Goal: Find contact information: Find contact information

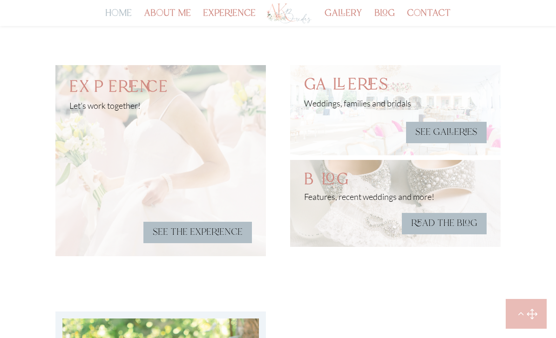
scroll to position [2310, 0]
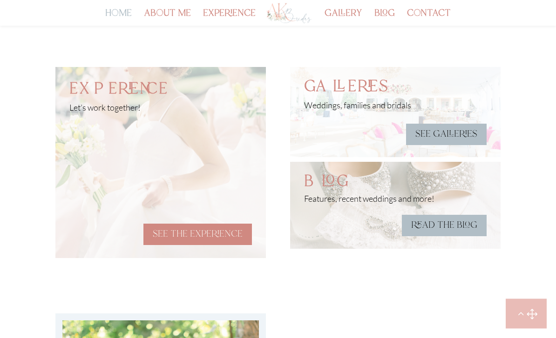
click at [226, 228] on link "see the experience" at bounding box center [197, 234] width 108 height 21
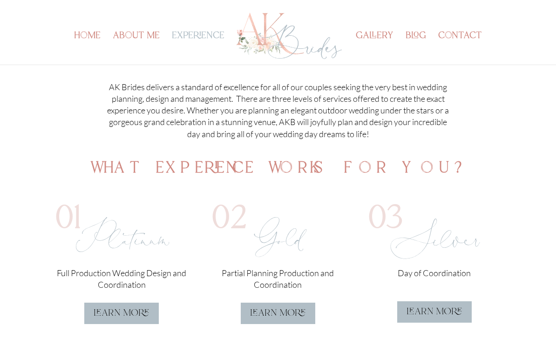
scroll to position [257, 0]
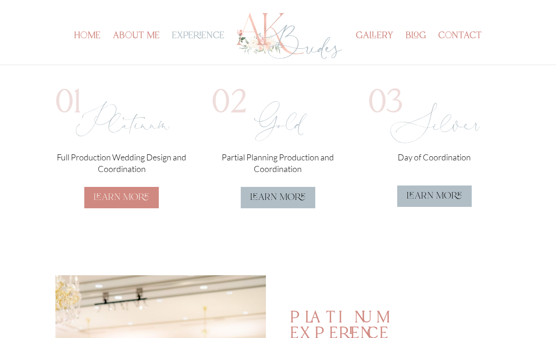
click at [137, 175] on p "Full Production Wedding Design and Coordination" at bounding box center [121, 163] width 132 height 23
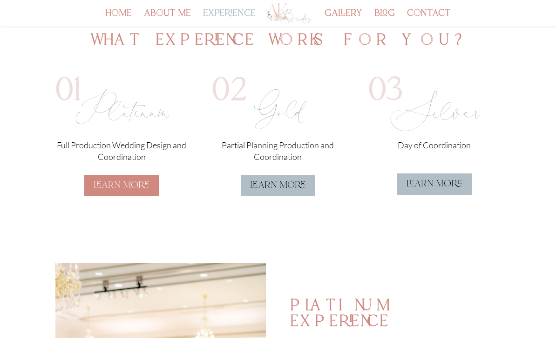
click at [131, 182] on link "learn more" at bounding box center [121, 185] width 74 height 21
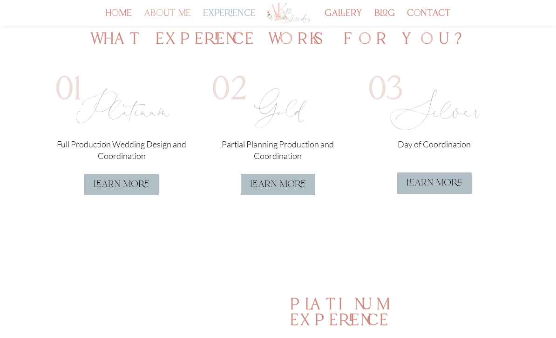
scroll to position [260, 0]
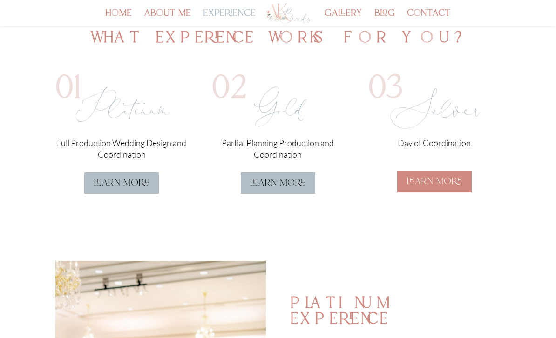
click at [410, 177] on link "learn more" at bounding box center [434, 181] width 74 height 21
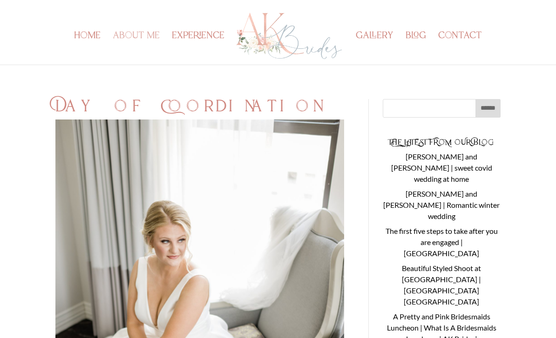
click at [131, 39] on link "about me" at bounding box center [136, 49] width 47 height 32
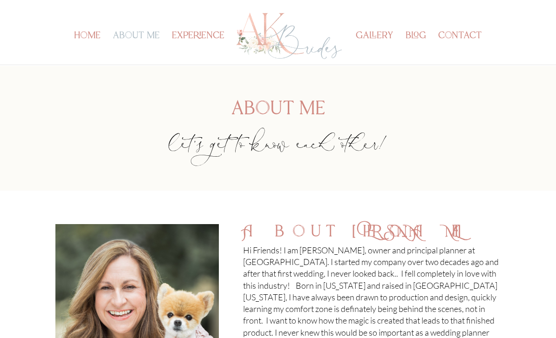
click at [292, 45] on img at bounding box center [289, 36] width 108 height 52
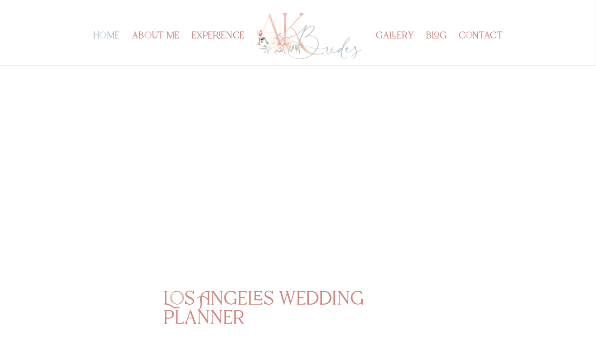
scroll to position [3, 0]
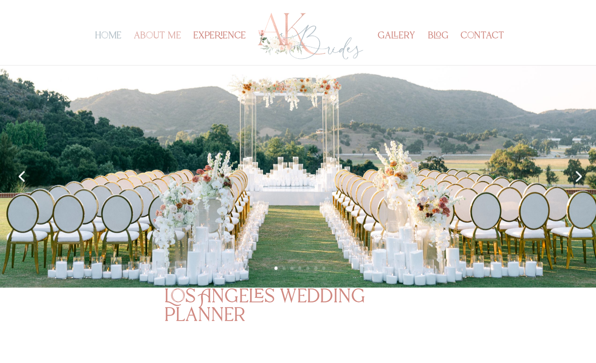
click at [147, 33] on link "about me" at bounding box center [156, 49] width 47 height 32
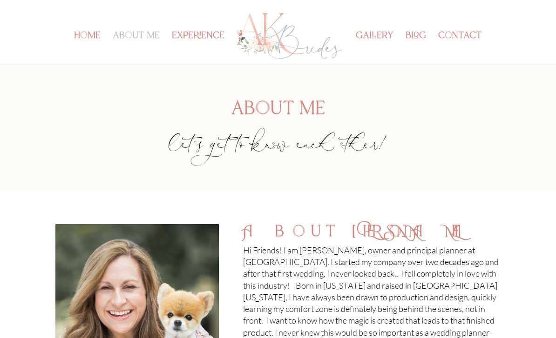
click at [265, 31] on img at bounding box center [289, 36] width 108 height 52
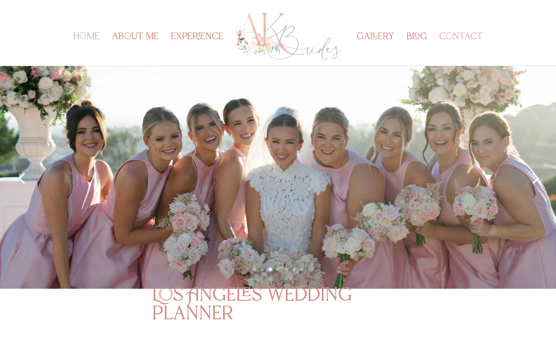
click at [472, 36] on link "contact" at bounding box center [461, 50] width 44 height 32
